Goal: Transaction & Acquisition: Purchase product/service

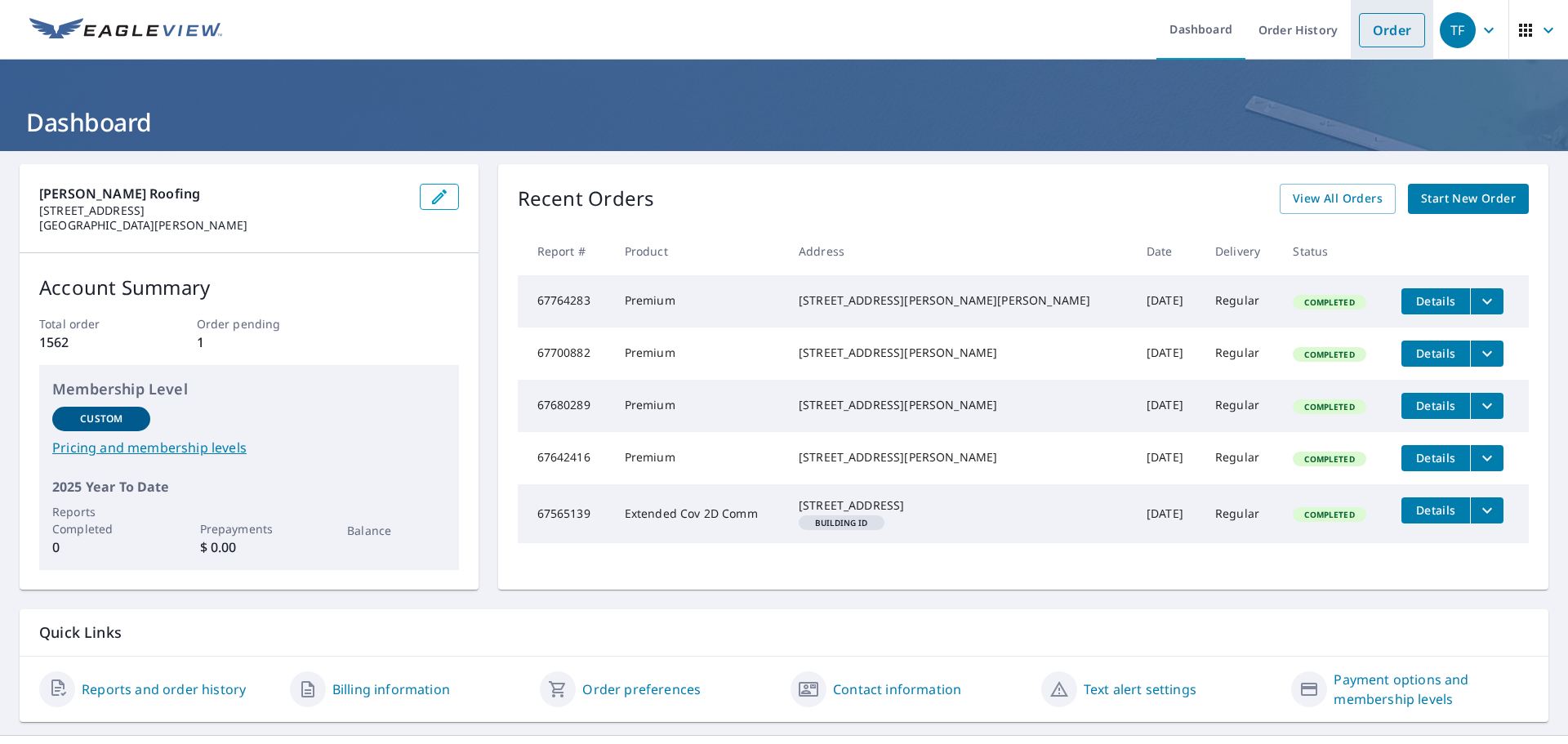
click at [1383, 28] on link "Order" at bounding box center [1392, 31] width 66 height 34
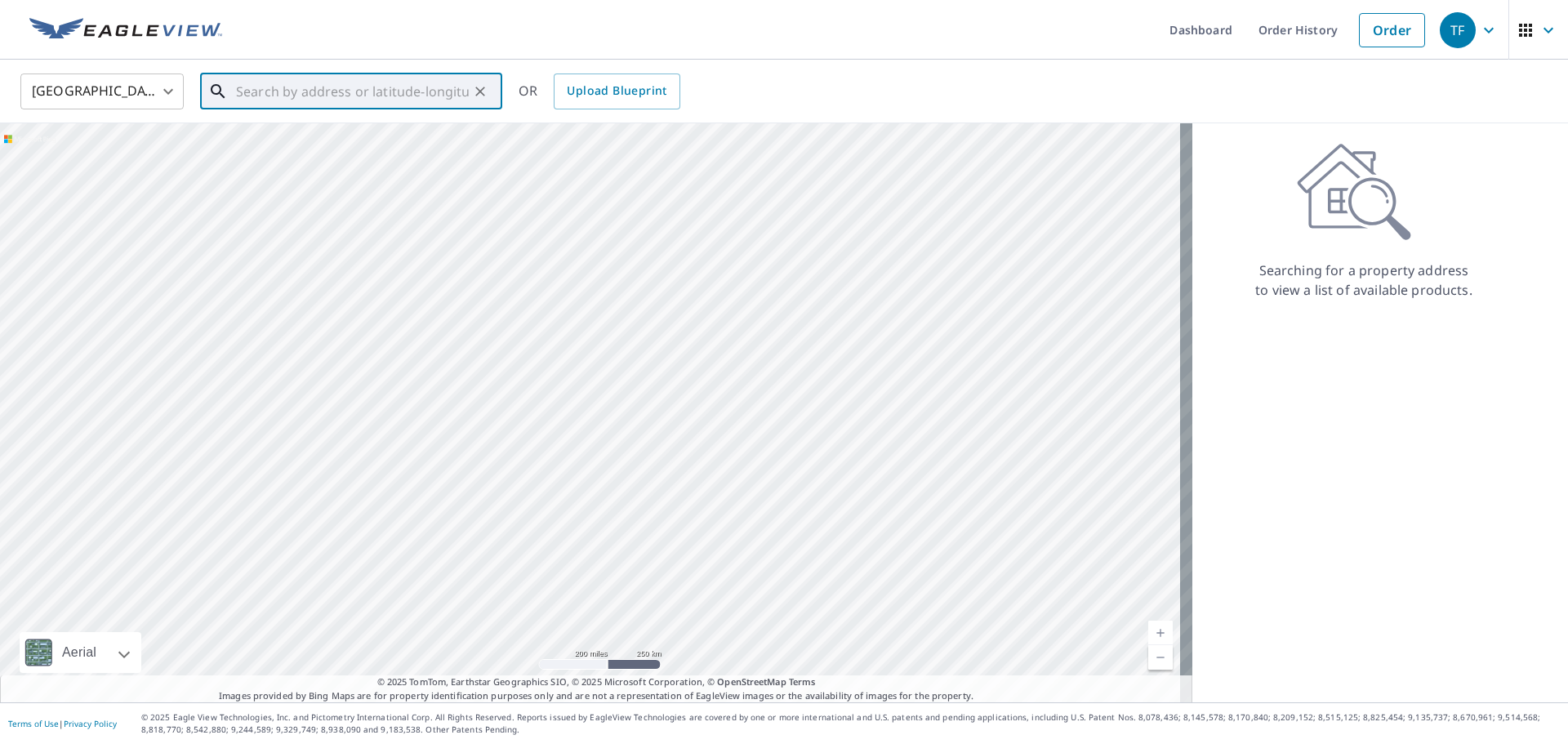
click at [286, 90] on input "text" at bounding box center [352, 92] width 233 height 46
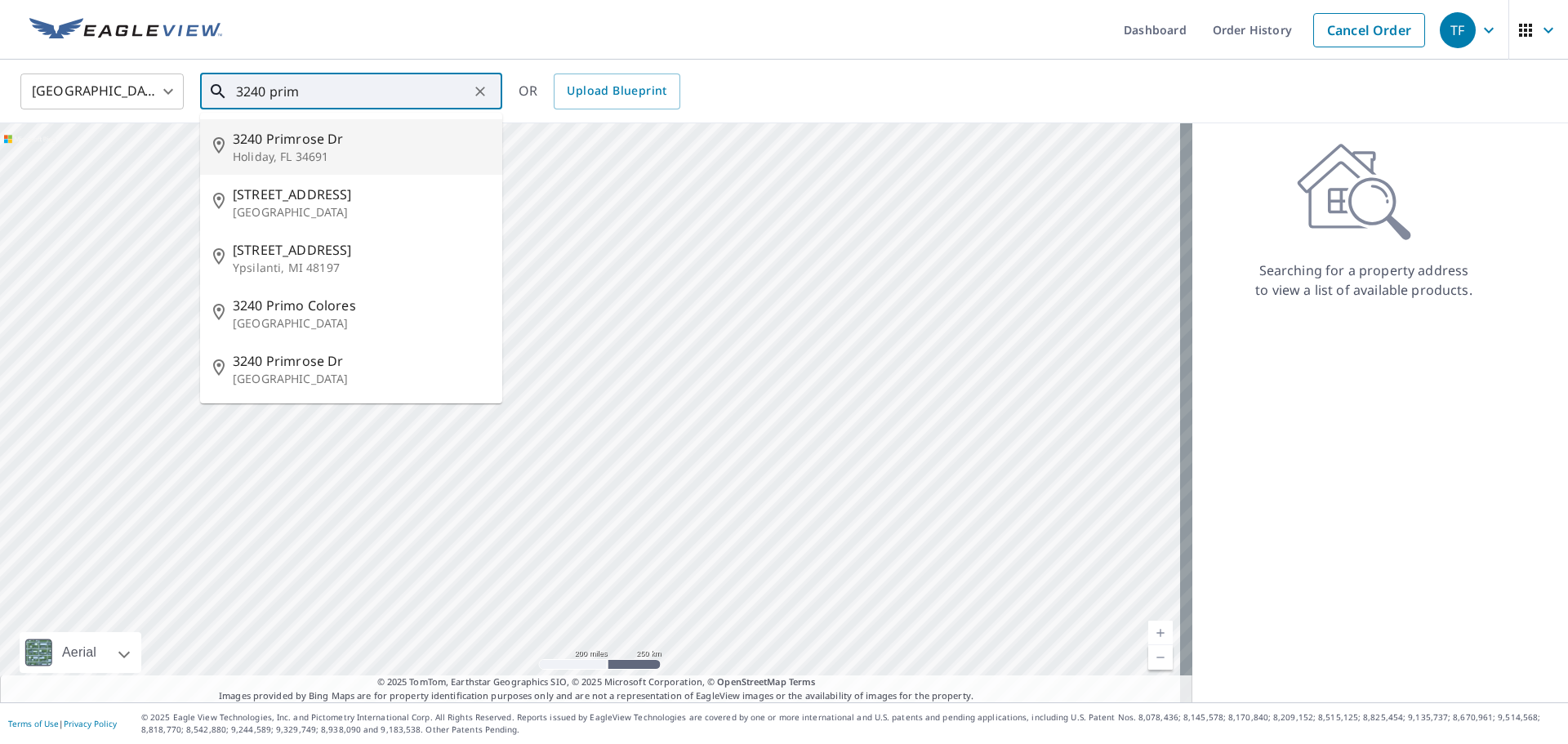
click at [293, 138] on span "3240 Primrose Dr" at bounding box center [361, 138] width 257 height 20
type input "[STREET_ADDRESS][PERSON_NAME]"
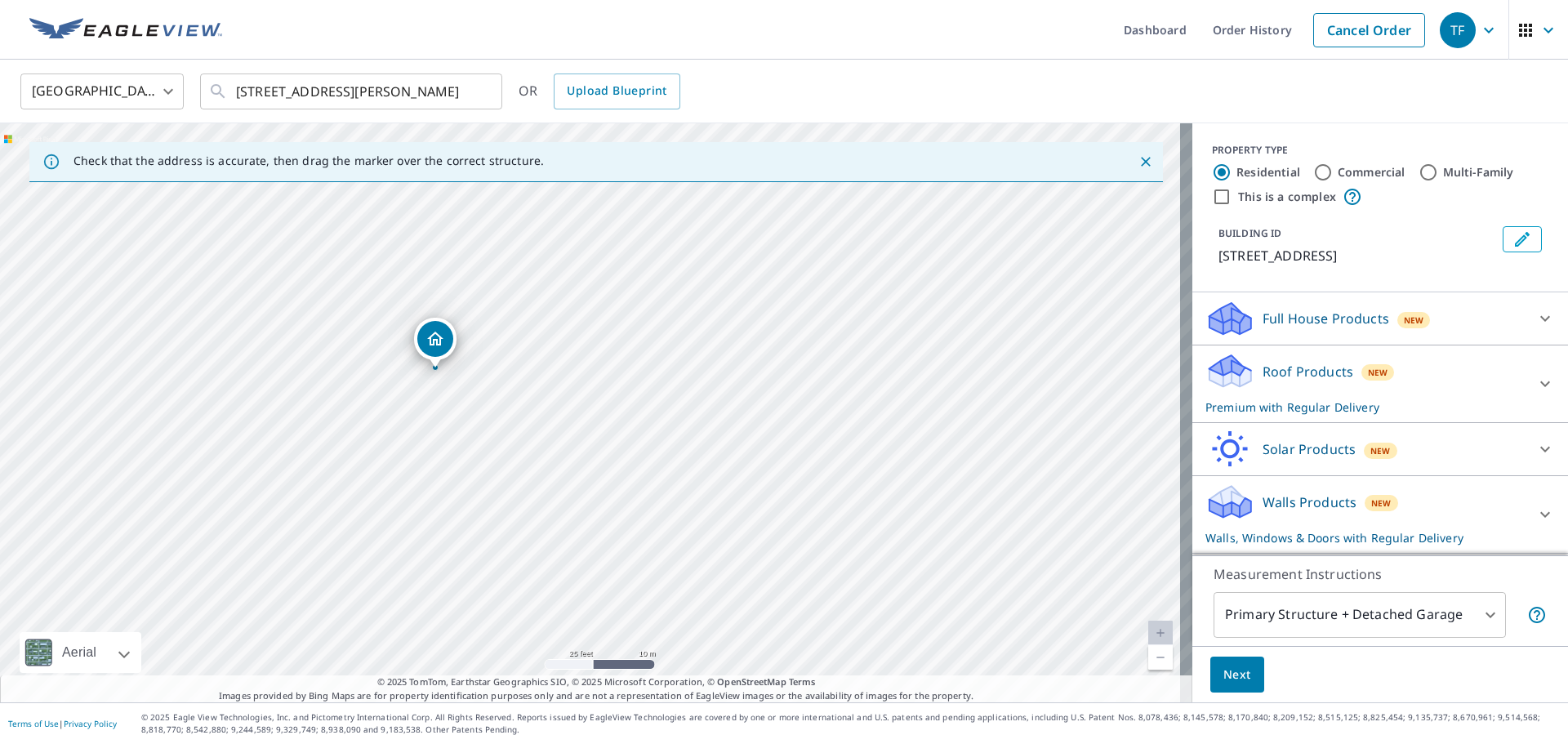
click at [1263, 505] on p "Walls Products" at bounding box center [1310, 502] width 93 height 20
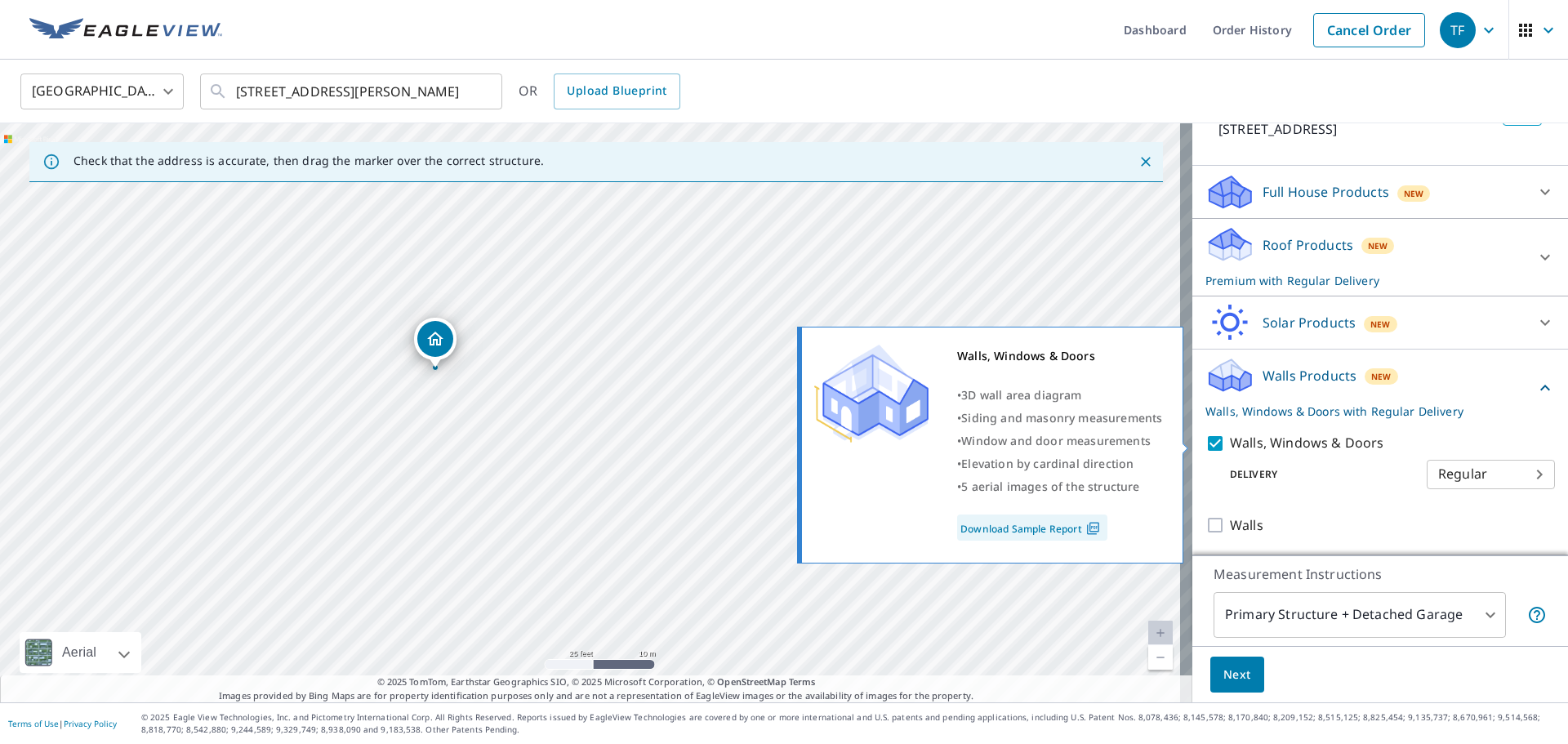
click at [1229, 445] on p "Walls, Windows & Doors" at bounding box center [1306, 443] width 154 height 20
click at [1227, 445] on input "Walls, Windows & Doors" at bounding box center [1218, 444] width 25 height 20
checkbox input "false"
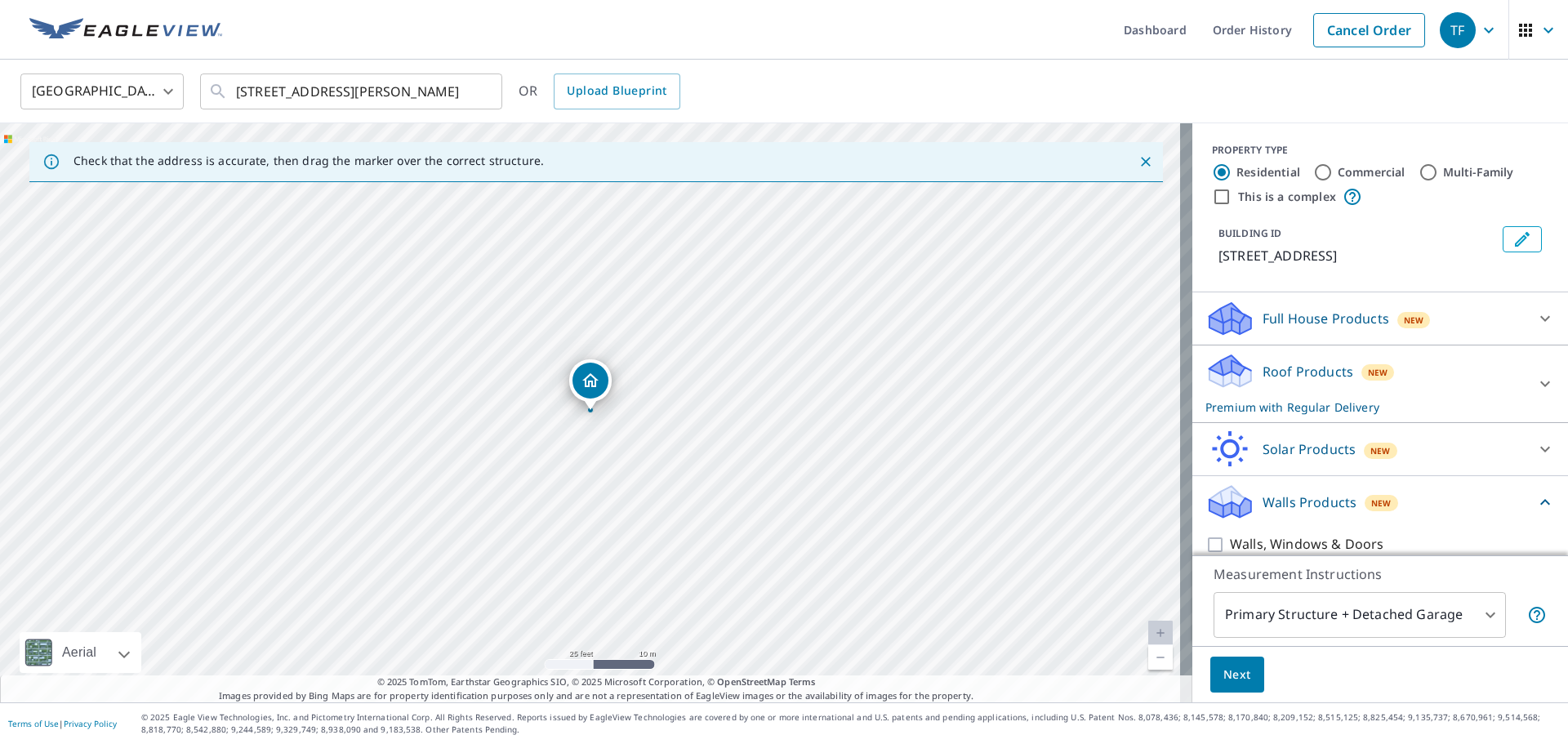
click at [1215, 685] on button "Next" at bounding box center [1237, 674] width 54 height 37
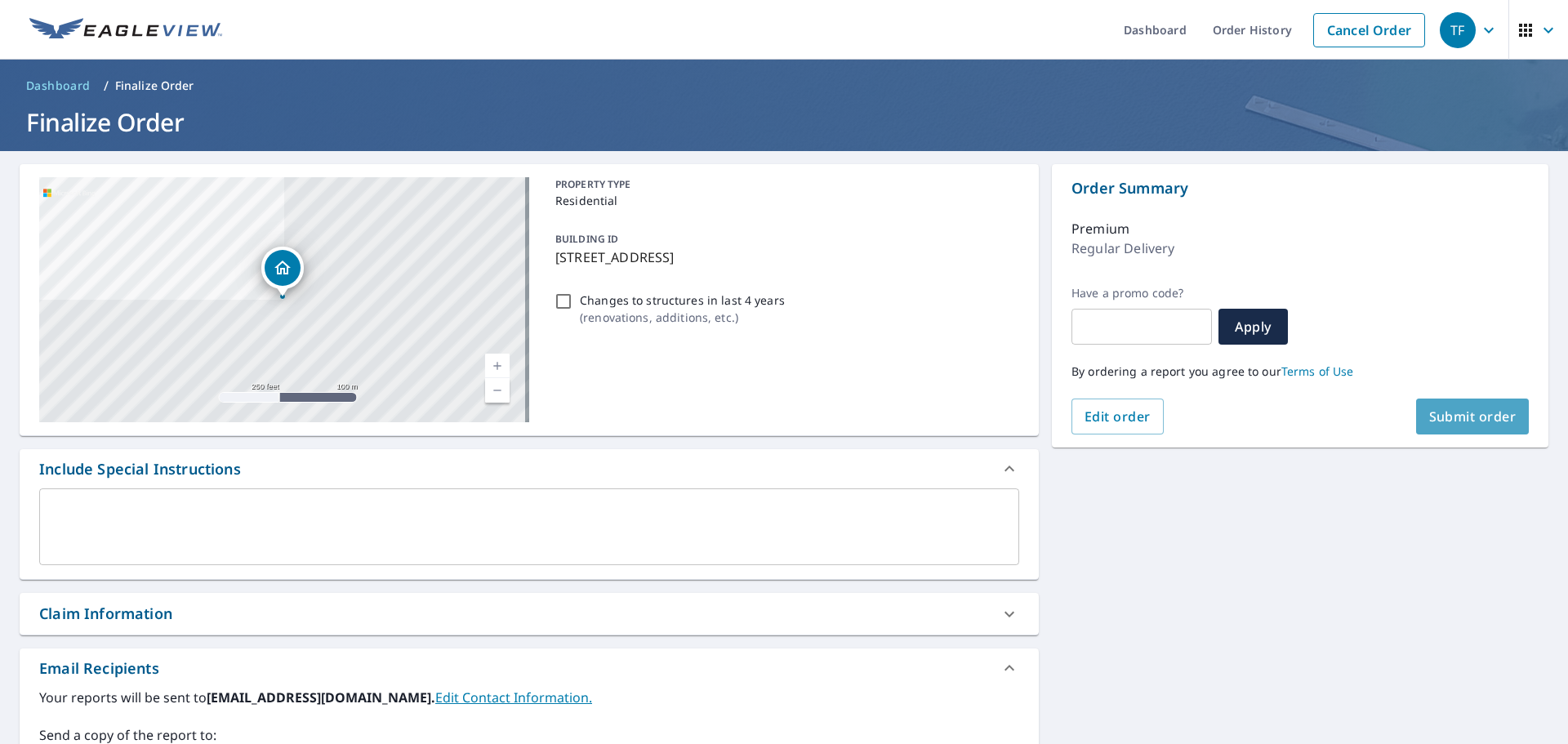
click at [1429, 411] on span "Submit order" at bounding box center [1473, 416] width 88 height 18
